Goal: Register for event/course

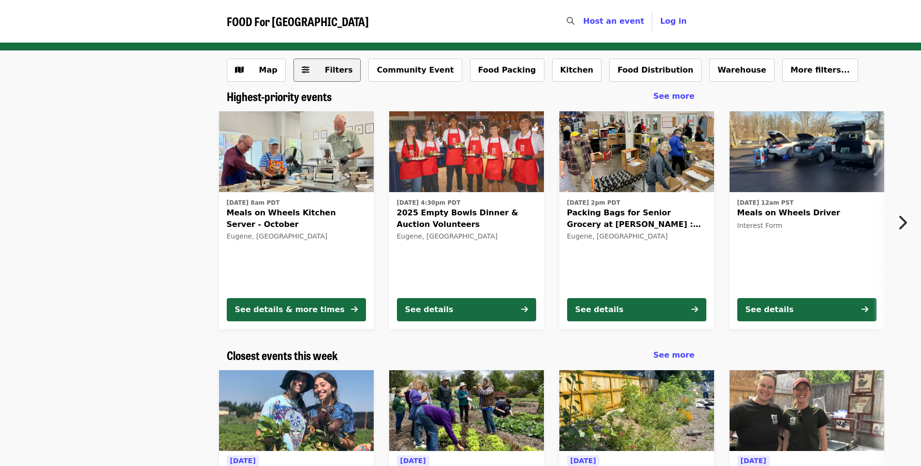
click at [320, 69] on span "Filters" at bounding box center [334, 70] width 38 height 12
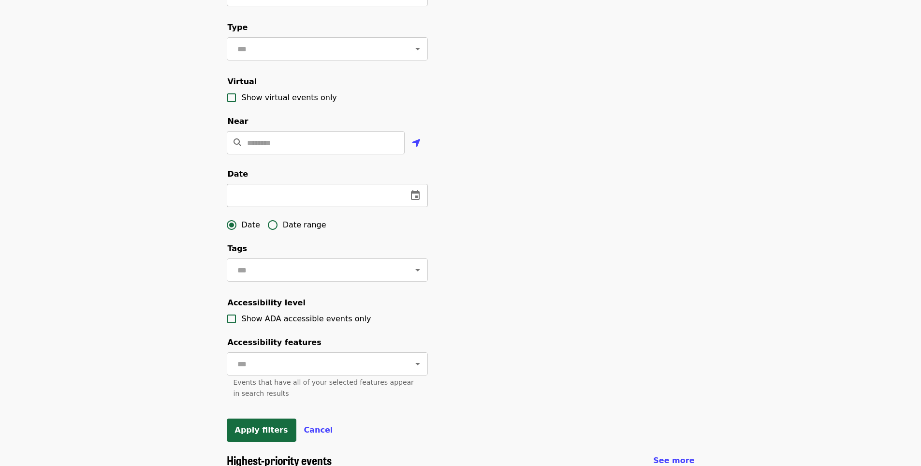
scroll to position [146, 0]
click at [412, 200] on icon "change date" at bounding box center [416, 195] width 12 height 12
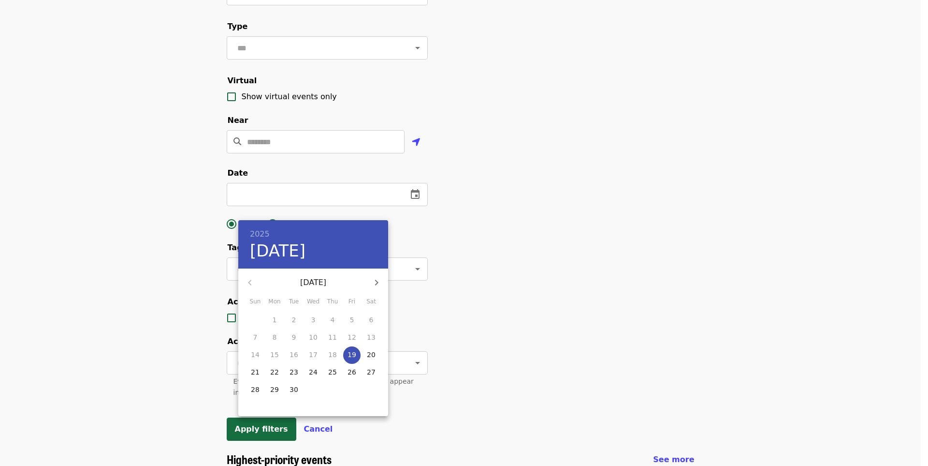
click at [353, 355] on p "19" at bounding box center [352, 355] width 9 height 10
type input "**********"
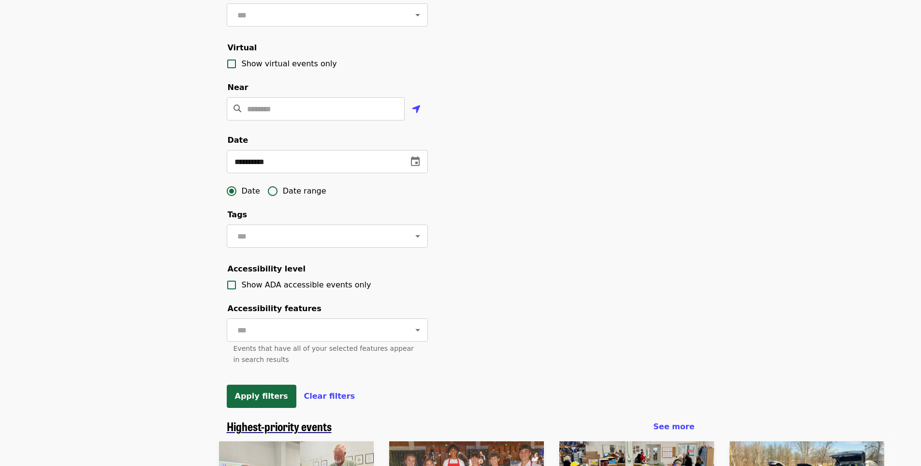
scroll to position [194, 0]
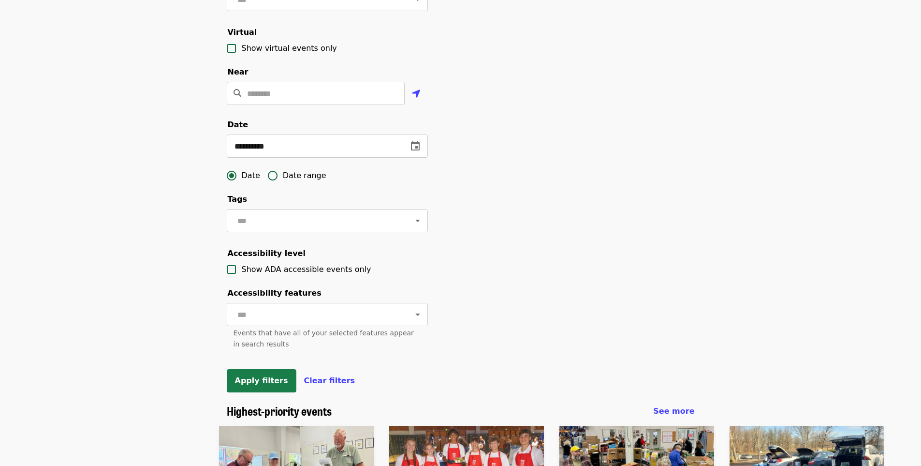
click at [259, 385] on span "Apply filters" at bounding box center [261, 380] width 53 height 9
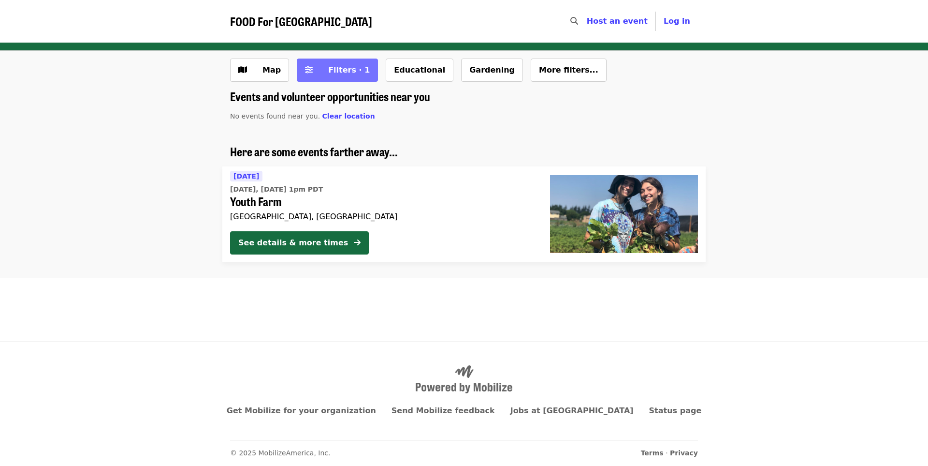
click at [322, 69] on span "Filters · 1" at bounding box center [344, 70] width 51 height 12
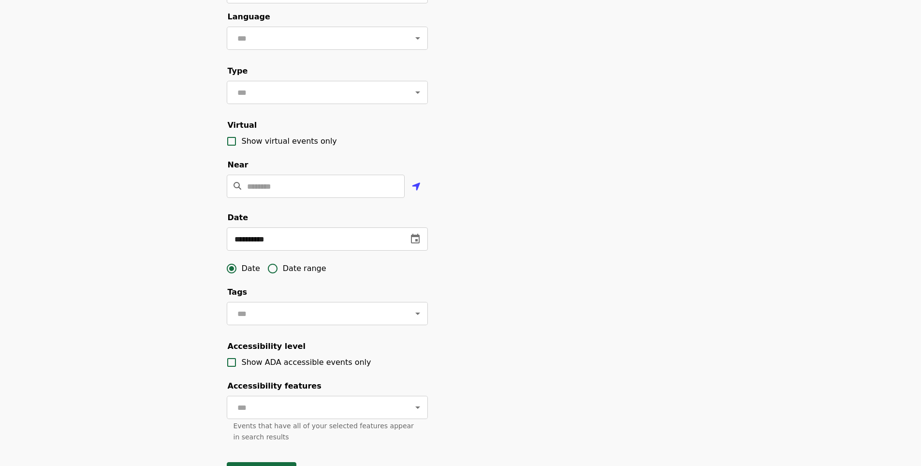
scroll to position [117, 0]
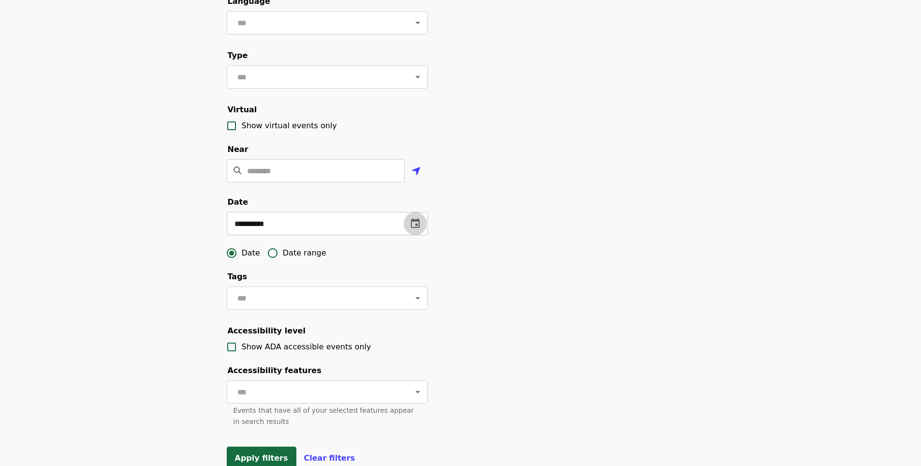
click at [412, 229] on icon "change date" at bounding box center [416, 224] width 12 height 12
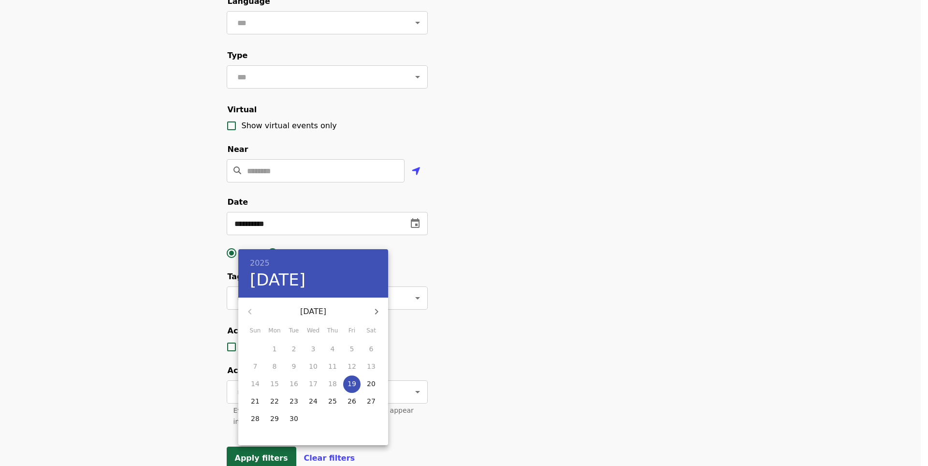
click at [375, 383] on p "20" at bounding box center [371, 384] width 9 height 10
type input "**********"
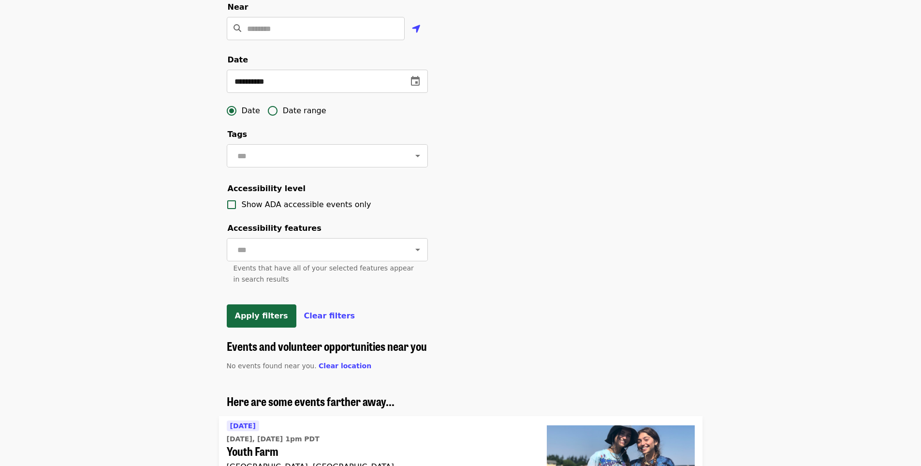
scroll to position [282, 0]
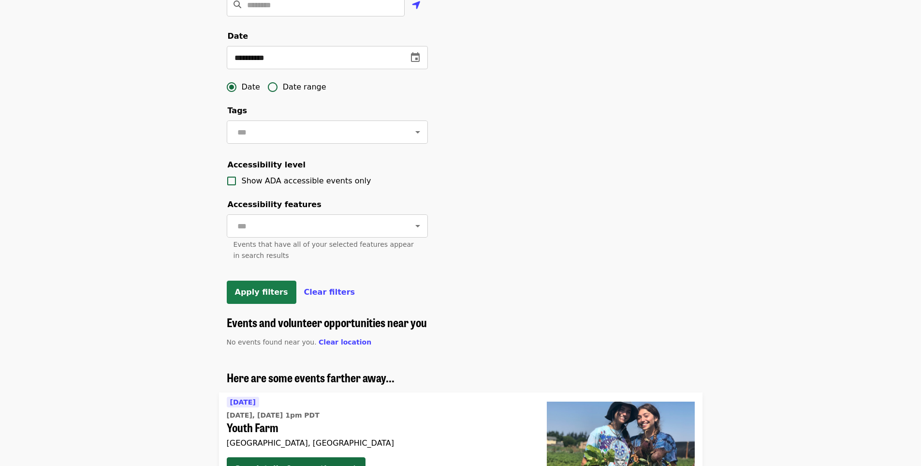
click at [262, 296] on span "Apply filters" at bounding box center [261, 291] width 53 height 9
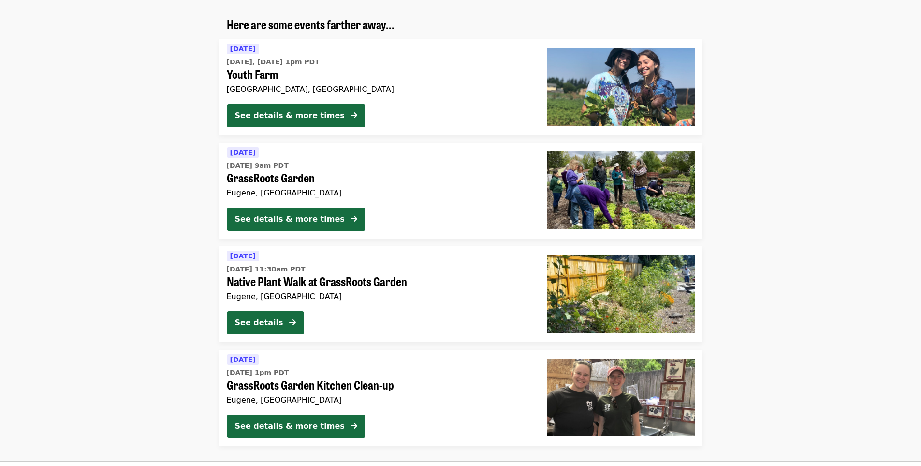
scroll to position [163, 0]
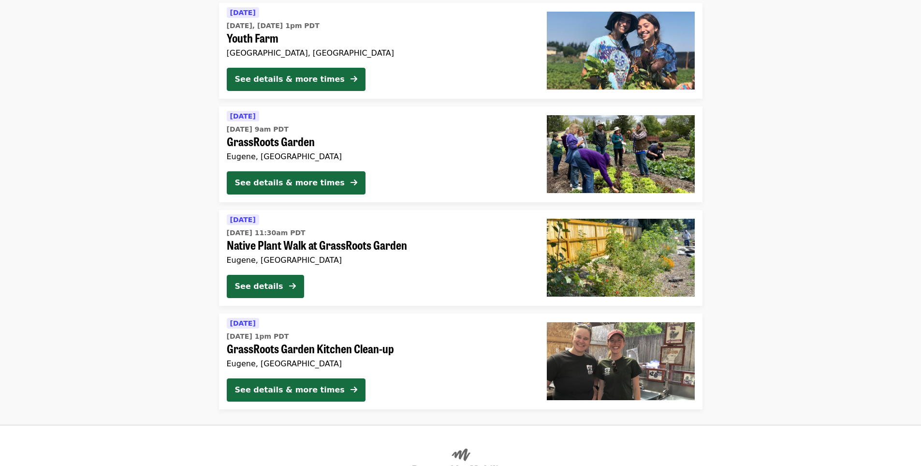
click at [385, 365] on div "Eugene, [GEOGRAPHIC_DATA]" at bounding box center [379, 363] width 305 height 9
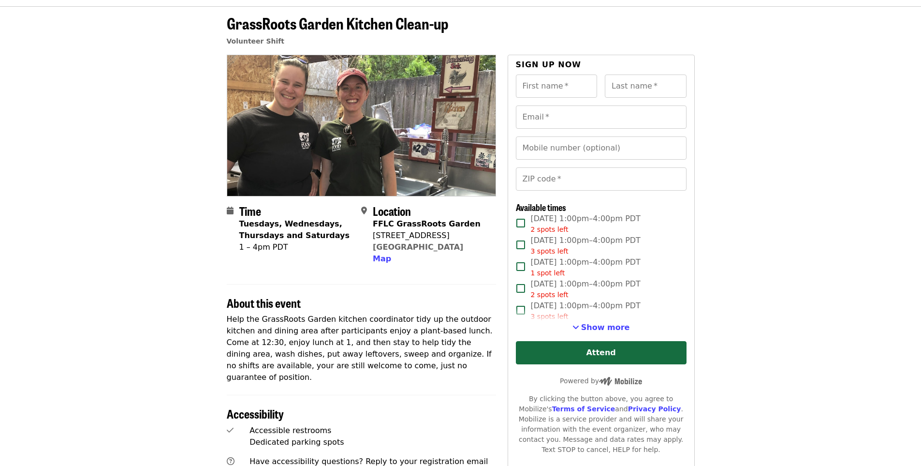
scroll to position [49, 0]
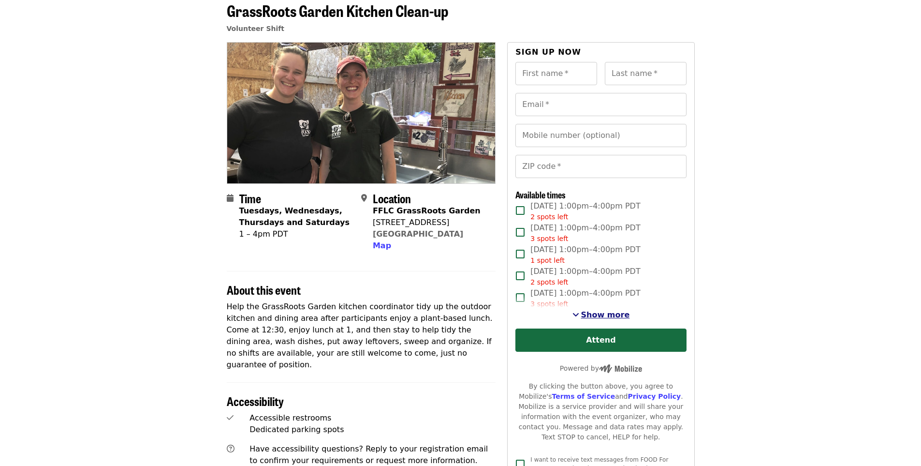
click at [596, 312] on span "Show more" at bounding box center [605, 314] width 49 height 9
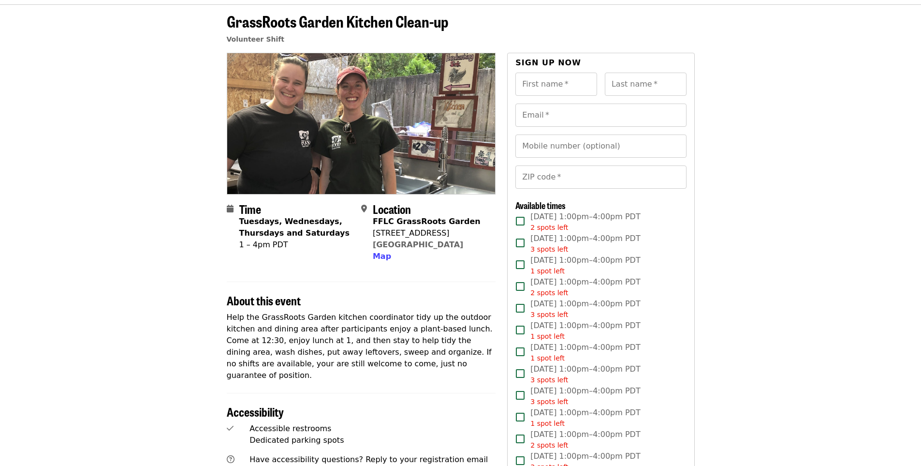
scroll to position [0, 0]
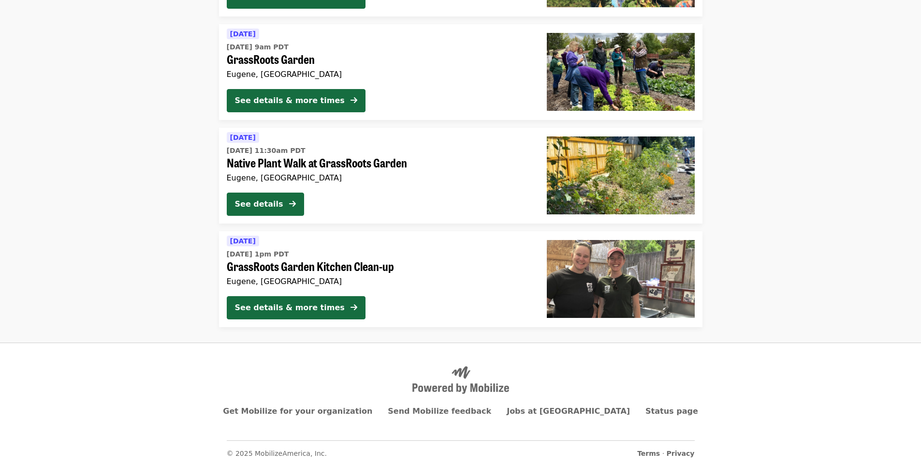
scroll to position [246, 0]
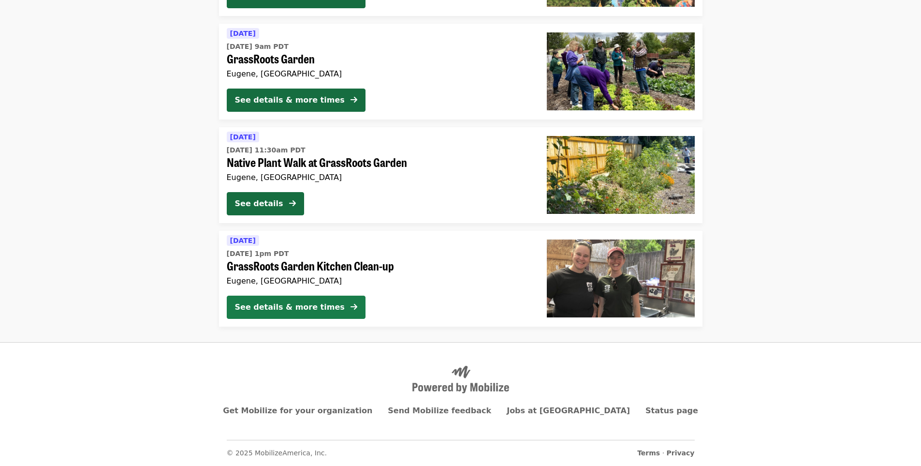
click at [283, 309] on div "See details & more times" at bounding box center [290, 307] width 110 height 12
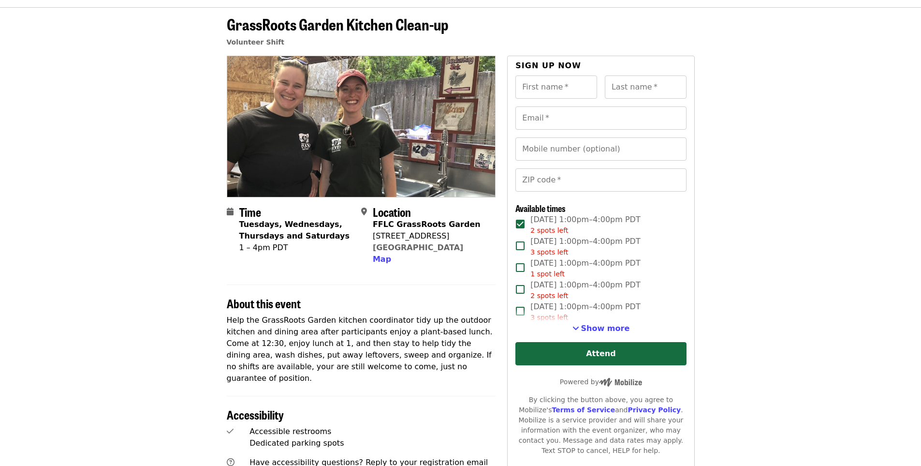
scroll to position [50, 0]
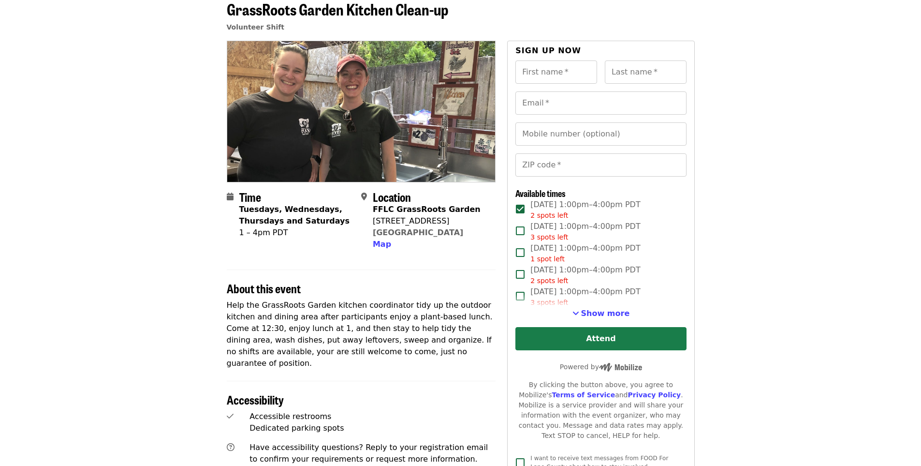
click at [547, 340] on button "Attend" at bounding box center [600, 338] width 171 height 23
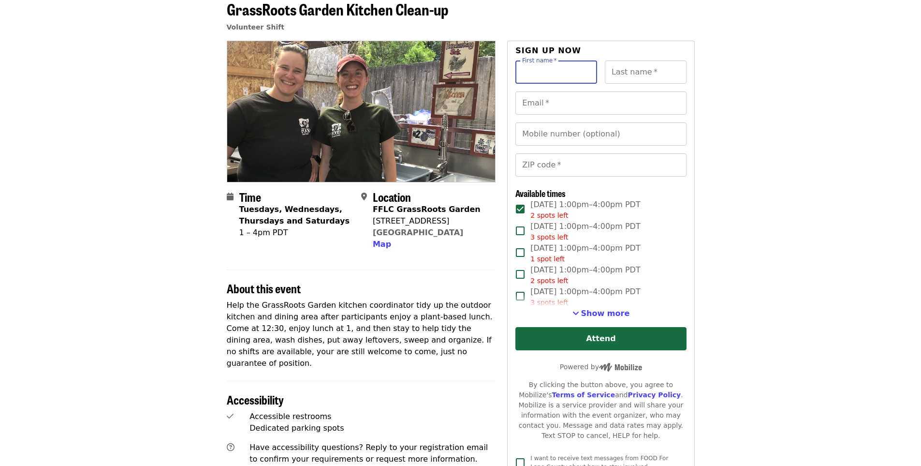
click at [550, 70] on input "First name   *" at bounding box center [556, 71] width 82 height 23
type input "******"
type input "*******"
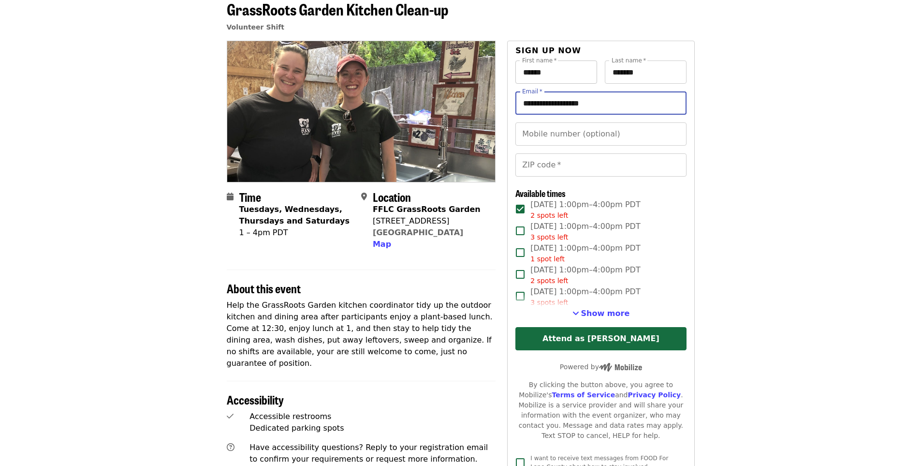
type input "**********"
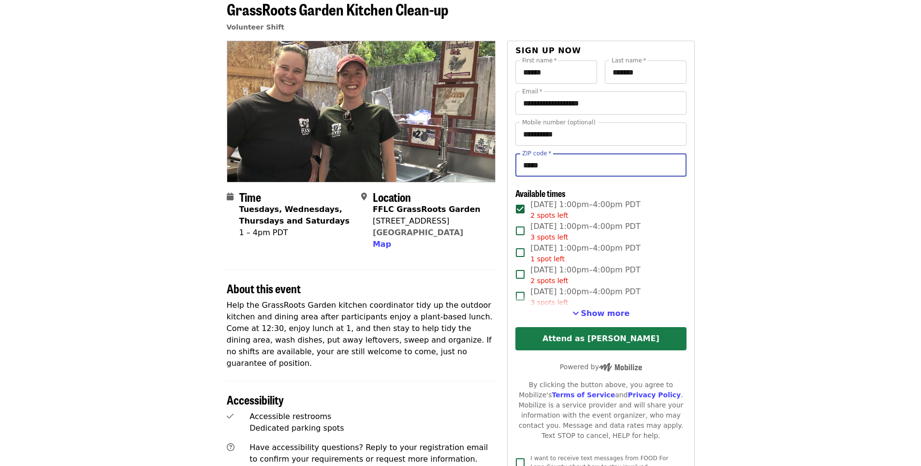
type input "*****"
click at [614, 338] on button "Attend as [PERSON_NAME]" at bounding box center [600, 338] width 171 height 23
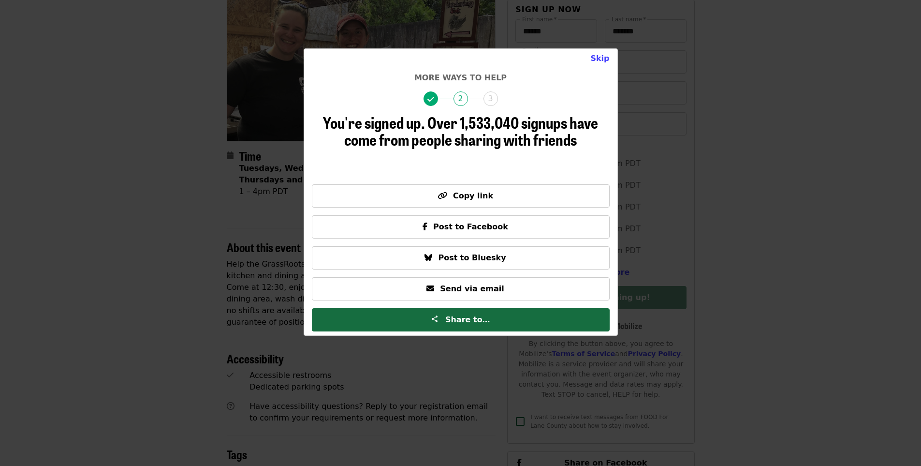
scroll to position [89, 0]
click at [605, 59] on button "Skip" at bounding box center [600, 58] width 34 height 19
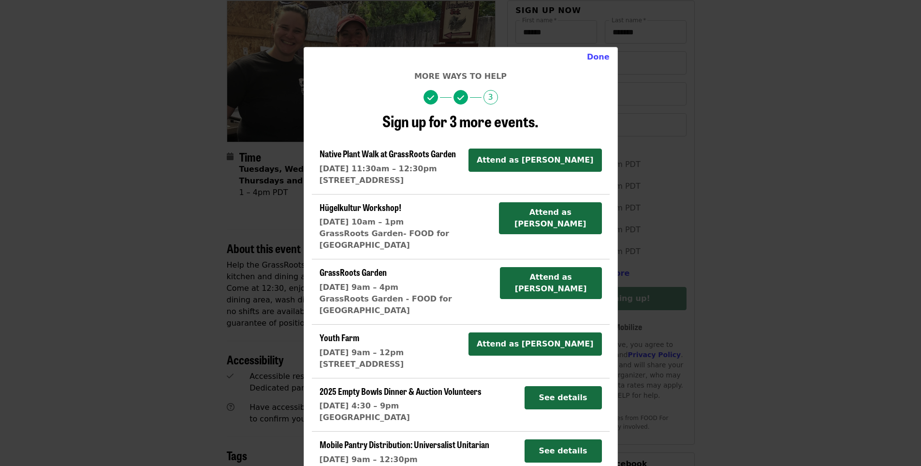
scroll to position [73, 0]
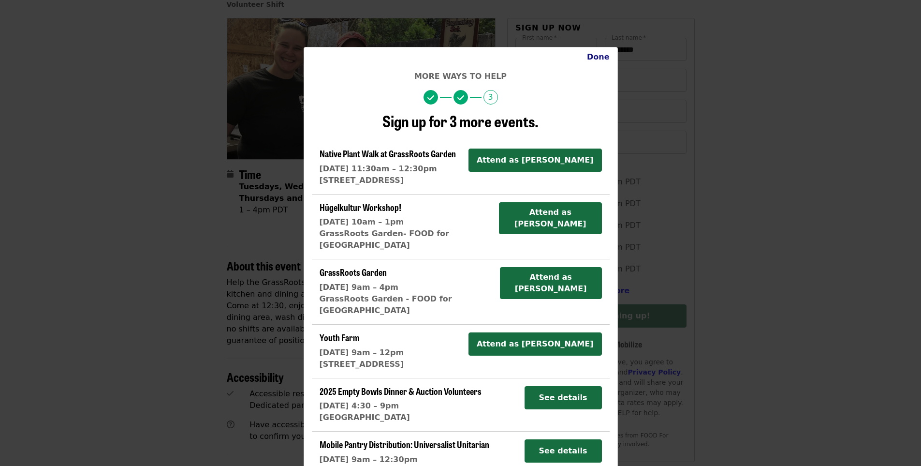
click at [595, 59] on button "Done" at bounding box center [598, 56] width 38 height 19
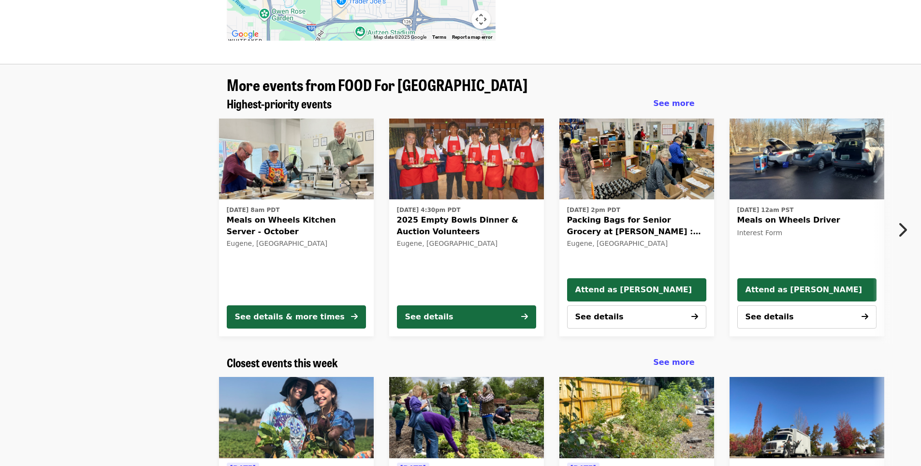
scroll to position [0, 0]
